Goal: Find specific page/section: Find specific page/section

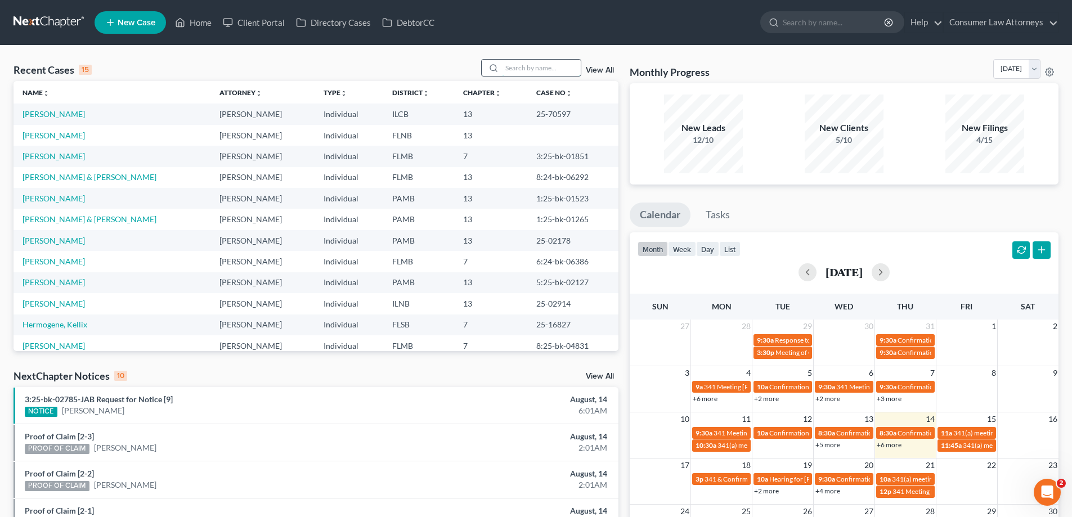
click at [524, 61] on input "search" at bounding box center [541, 68] width 79 height 16
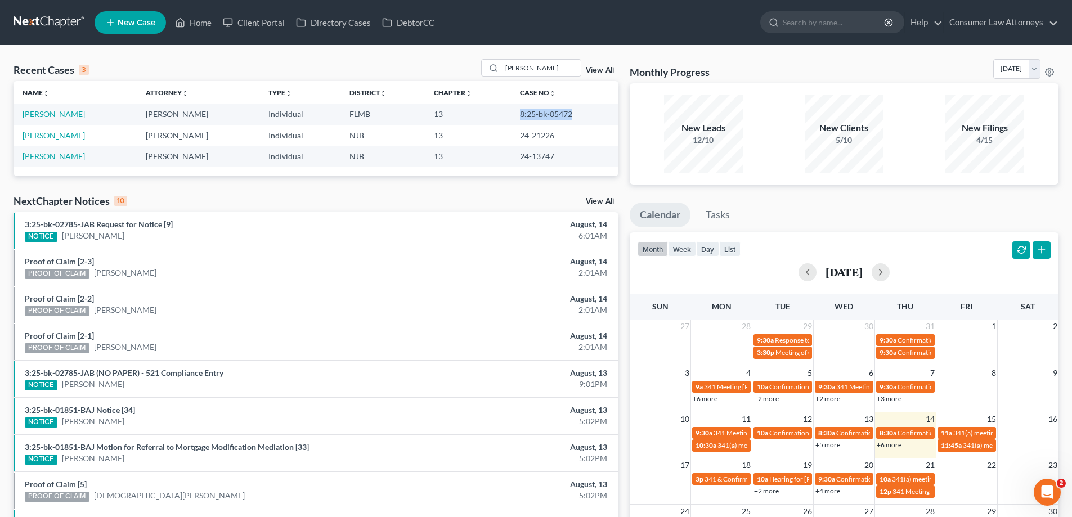
drag, startPoint x: 580, startPoint y: 113, endPoint x: 514, endPoint y: 115, distance: 65.9
click at [514, 115] on td "8:25-bk-05472" at bounding box center [564, 114] width 107 height 21
copy td "8:25-bk-05472"
drag, startPoint x: 542, startPoint y: 70, endPoint x: 460, endPoint y: 82, distance: 82.5
click at [461, 82] on div "Recent Cases 3 [PERSON_NAME] View All Name unfold_more expand_more expand_less …" at bounding box center [316, 117] width 605 height 117
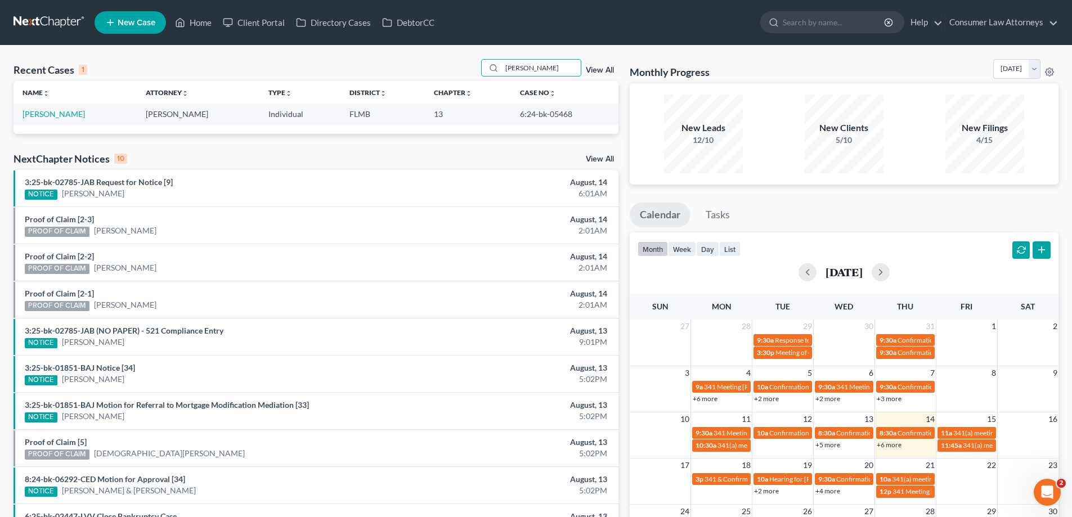
type input "[PERSON_NAME]"
drag, startPoint x: 562, startPoint y: 115, endPoint x: 508, endPoint y: 119, distance: 54.1
click at [511, 119] on td "6:24-bk-05468" at bounding box center [564, 114] width 107 height 21
copy td "6:24-bk-05468"
click at [39, 113] on link "[PERSON_NAME]" at bounding box center [54, 114] width 62 height 10
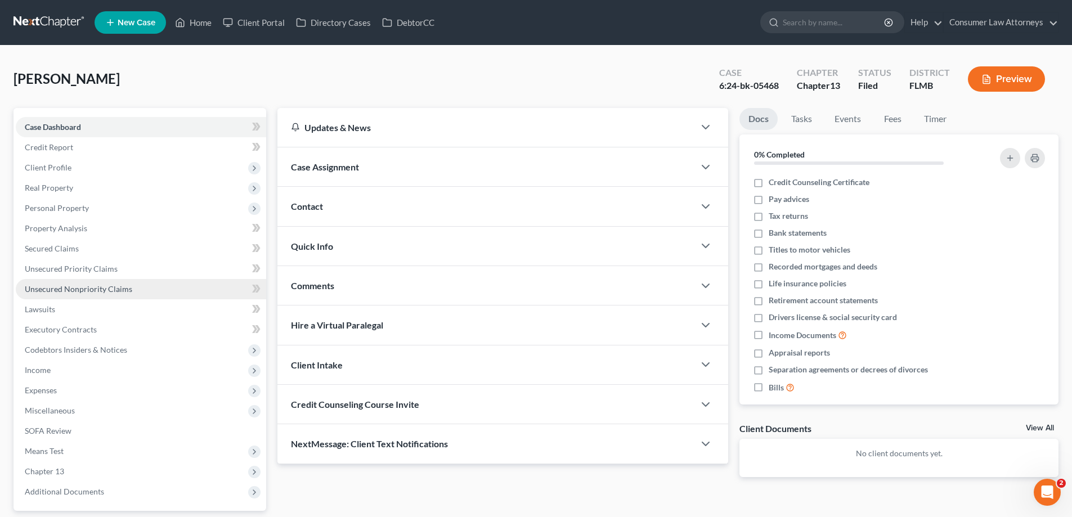
click at [97, 286] on span "Unsecured Nonpriority Claims" at bounding box center [78, 289] width 107 height 10
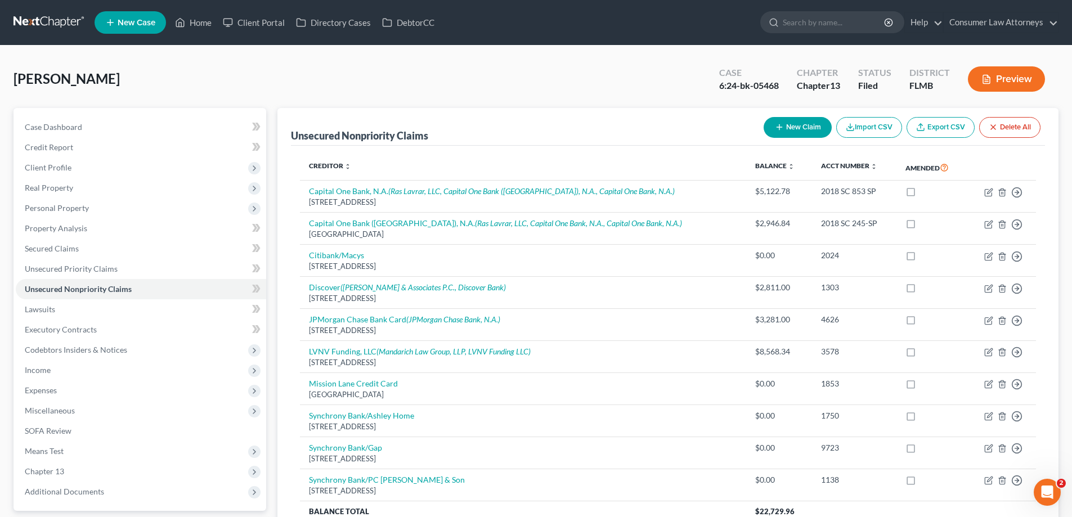
click at [271, 262] on div "Case Dashboard Payments Invoices Payments Payments Credit Report Client Profile" at bounding box center [140, 344] width 264 height 472
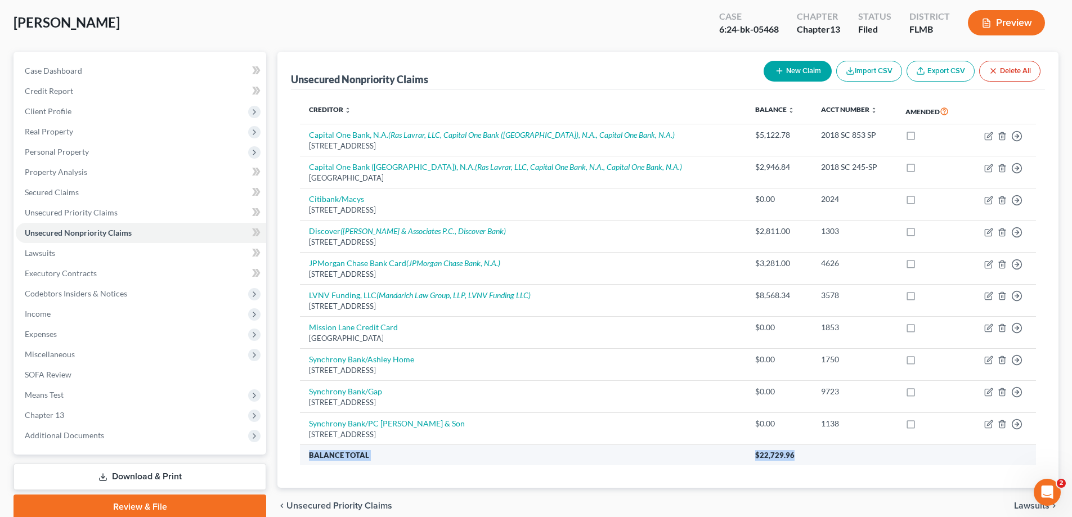
drag, startPoint x: 765, startPoint y: 458, endPoint x: 311, endPoint y: 456, distance: 454.0
click at [311, 456] on tr "Balance Total $22,729.96" at bounding box center [668, 455] width 736 height 20
click at [311, 456] on th "Balance Total" at bounding box center [523, 455] width 446 height 20
drag, startPoint x: 308, startPoint y: 456, endPoint x: 767, endPoint y: 457, distance: 458.5
click at [767, 457] on tr "Balance Total $22,729.96" at bounding box center [668, 455] width 736 height 20
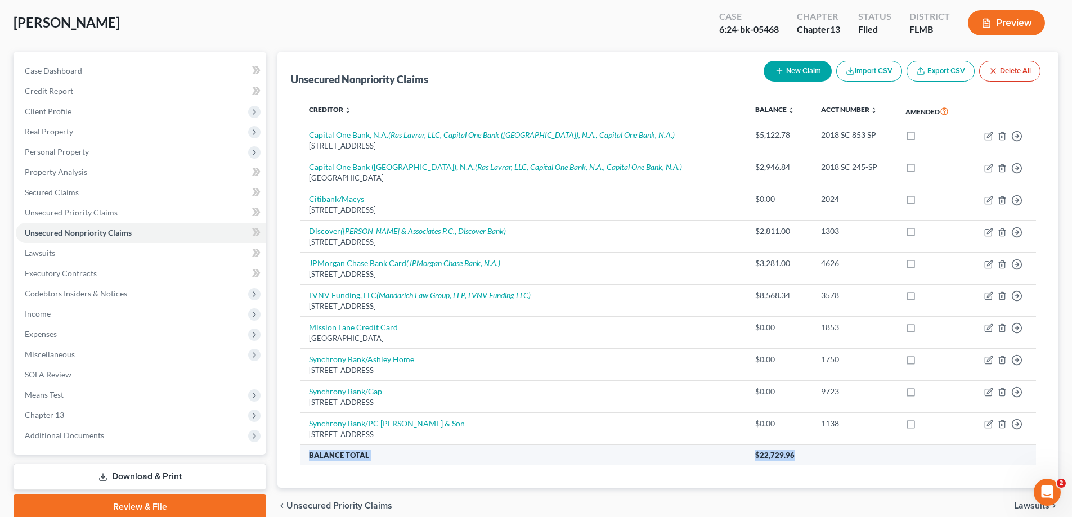
click at [772, 450] on th "$22,729.96" at bounding box center [891, 455] width 290 height 20
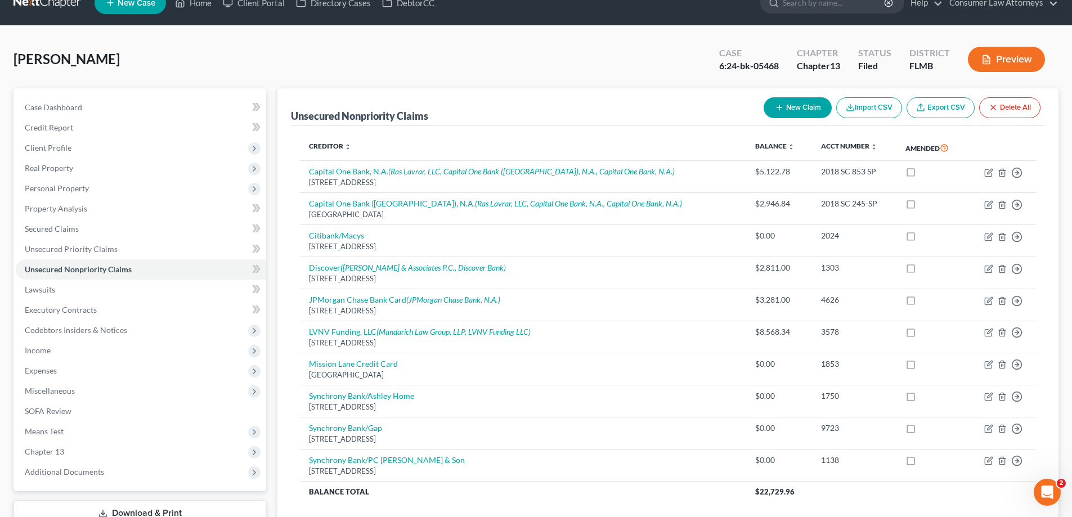
scroll to position [0, 0]
